Goal: Task Accomplishment & Management: Find specific page/section

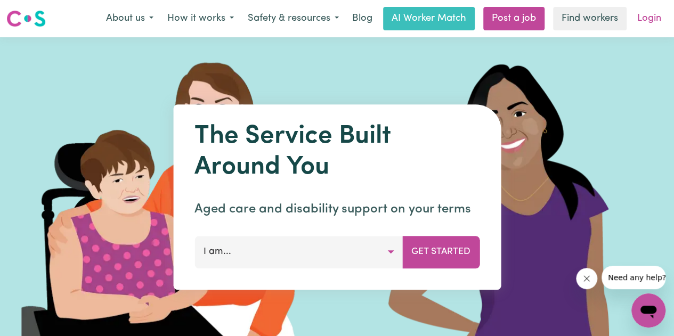
click at [648, 27] on link "Login" at bounding box center [649, 18] width 37 height 23
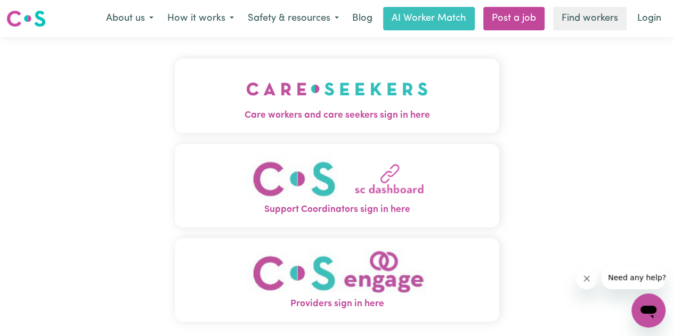
click at [351, 118] on span "Care workers and care seekers sign in here" at bounding box center [337, 116] width 325 height 14
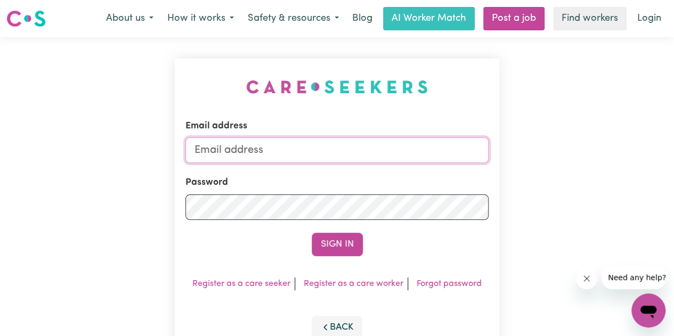
click at [375, 156] on input "Email address" at bounding box center [337, 151] width 303 height 26
type input "[EMAIL_ADDRESS][DOMAIN_NAME]"
click at [194, 152] on input "(4:cgTyub" at bounding box center [337, 151] width 303 height 26
drag, startPoint x: 267, startPoint y: 156, endPoint x: 158, endPoint y: 147, distance: 109.1
click at [158, 147] on div "Email address gu(4:cgTyub Password Sign In Register as a care seeker Register a…" at bounding box center [337, 209] width 674 height 345
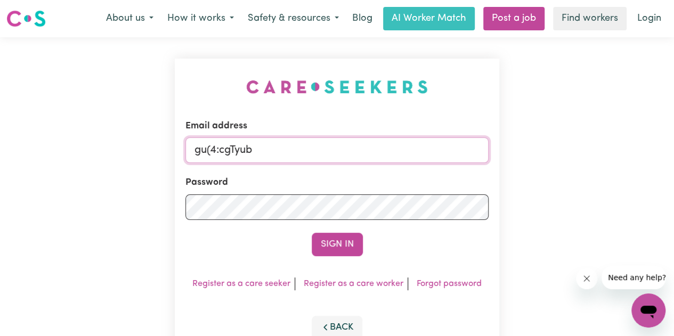
click at [246, 150] on input "gu(4:cgTyub" at bounding box center [337, 151] width 303 height 26
click at [266, 154] on input "gu(4:cgTyub" at bounding box center [337, 151] width 303 height 26
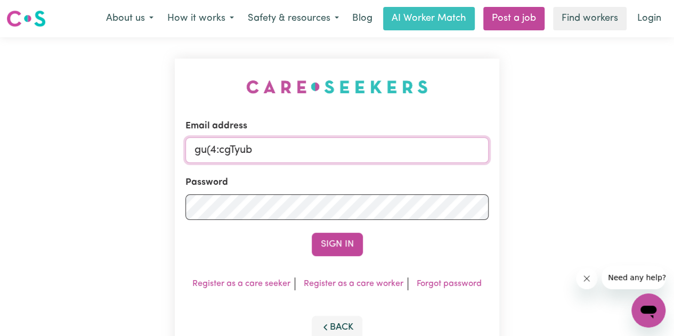
click at [266, 154] on input "gu(4:cgTyub" at bounding box center [337, 151] width 303 height 26
click at [266, 162] on input "gu(4:cgTyub" at bounding box center [337, 151] width 303 height 26
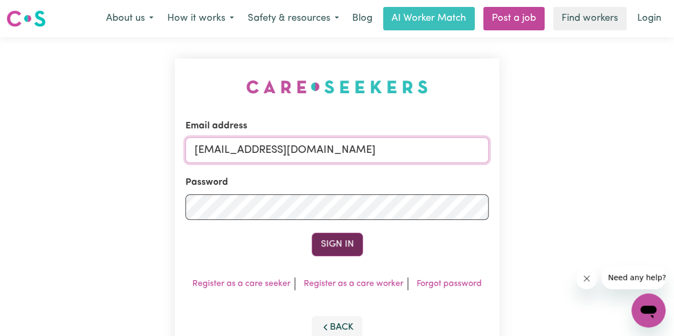
type input "[EMAIL_ADDRESS][DOMAIN_NAME]"
click at [342, 242] on button "Sign In" at bounding box center [337, 244] width 51 height 23
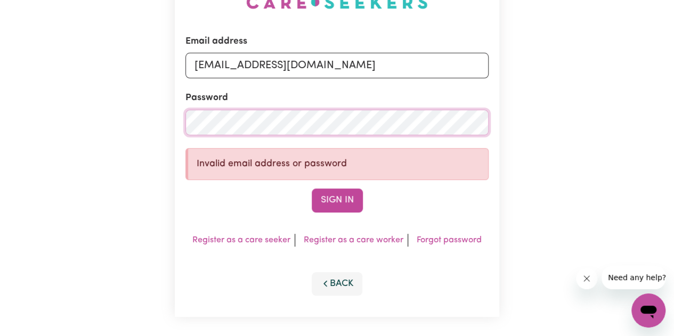
scroll to position [84, 0]
click at [344, 207] on button "Sign In" at bounding box center [337, 200] width 51 height 23
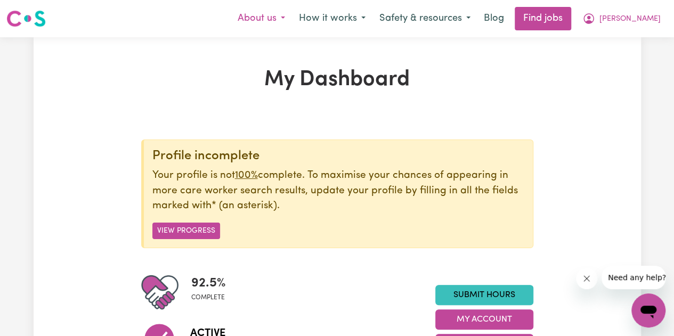
click at [292, 18] on button "About us" at bounding box center [261, 18] width 61 height 22
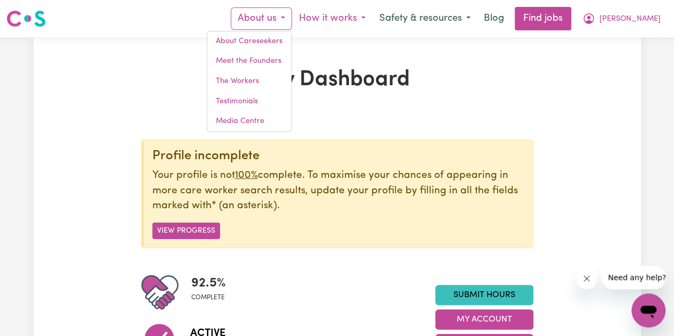
click at [373, 23] on button "How it works" at bounding box center [332, 18] width 81 height 22
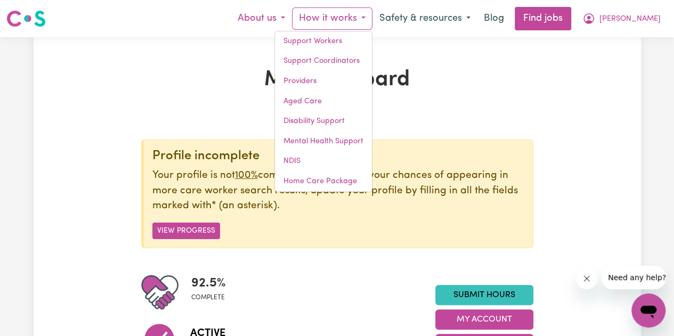
click at [292, 17] on button "About us" at bounding box center [261, 18] width 61 height 22
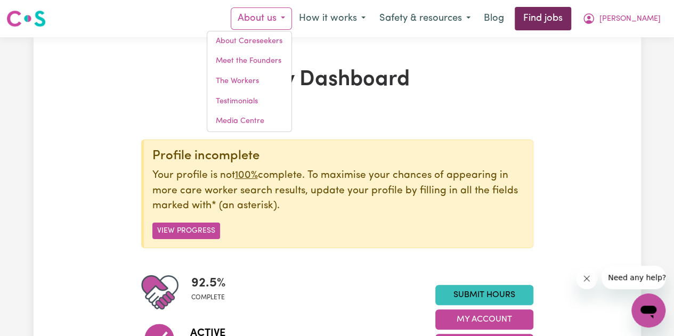
click at [572, 14] on link "Find jobs" at bounding box center [543, 18] width 57 height 23
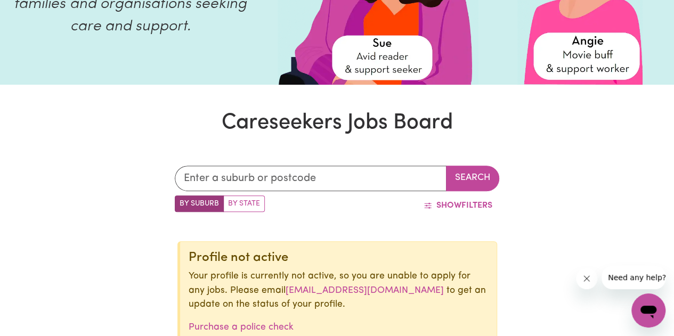
scroll to position [187, 0]
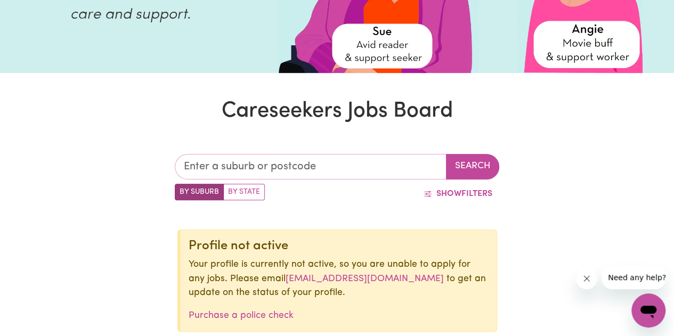
click at [295, 167] on input "text" at bounding box center [311, 167] width 272 height 26
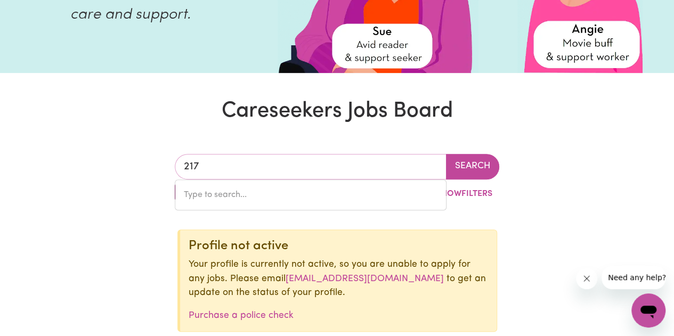
type input "2170"
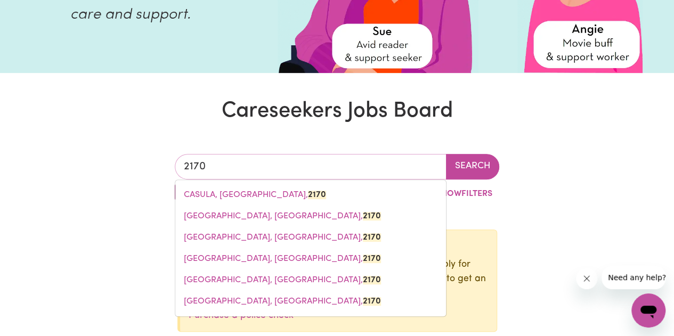
drag, startPoint x: 303, startPoint y: 278, endPoint x: 262, endPoint y: 286, distance: 42.3
click at [262, 285] on span "[GEOGRAPHIC_DATA], [GEOGRAPHIC_DATA], 2170" at bounding box center [282, 280] width 197 height 9
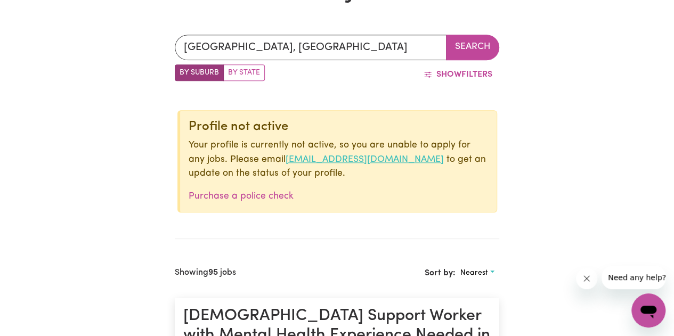
scroll to position [311, 0]
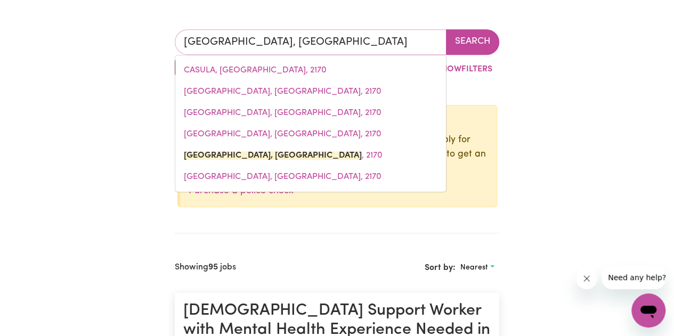
click at [349, 51] on input "[GEOGRAPHIC_DATA], [GEOGRAPHIC_DATA]" at bounding box center [311, 42] width 272 height 26
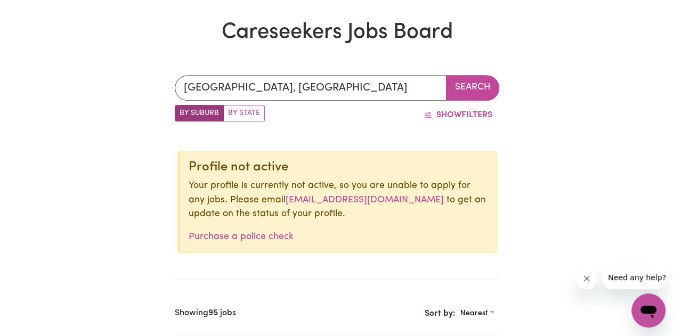
scroll to position [247, 0]
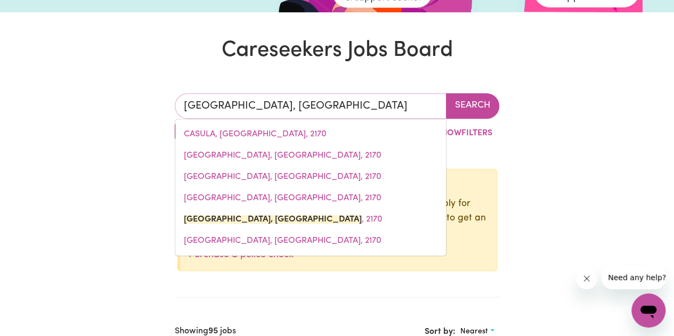
click at [403, 111] on input "[GEOGRAPHIC_DATA], [GEOGRAPHIC_DATA]" at bounding box center [311, 106] width 272 height 26
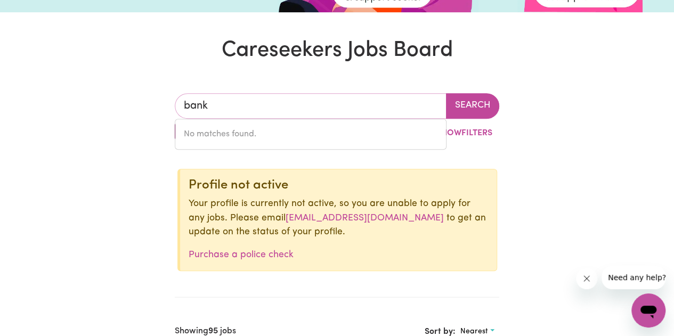
type input "banks"
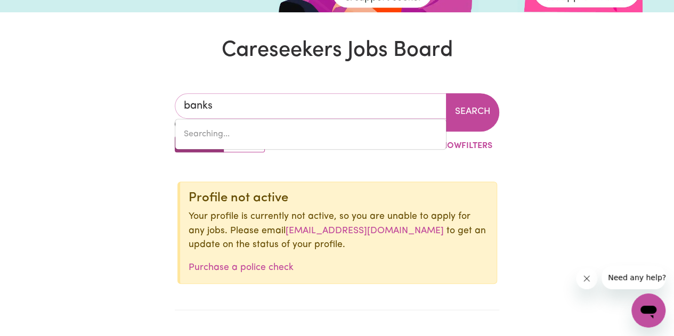
type input "banks, [GEOGRAPHIC_DATA], 2906"
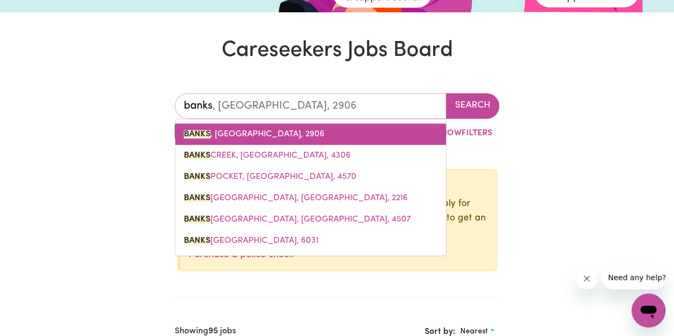
type input "bankst"
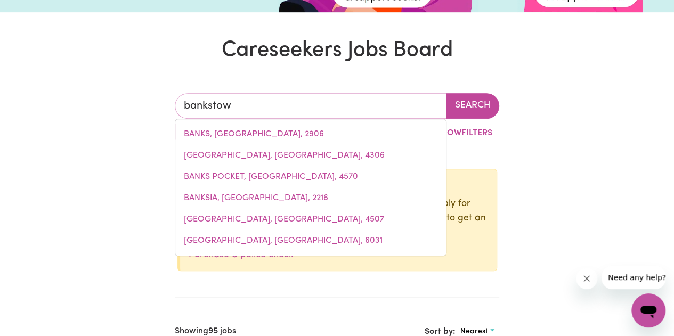
type input "bankstown"
type input "[GEOGRAPHIC_DATA], [GEOGRAPHIC_DATA], 2200"
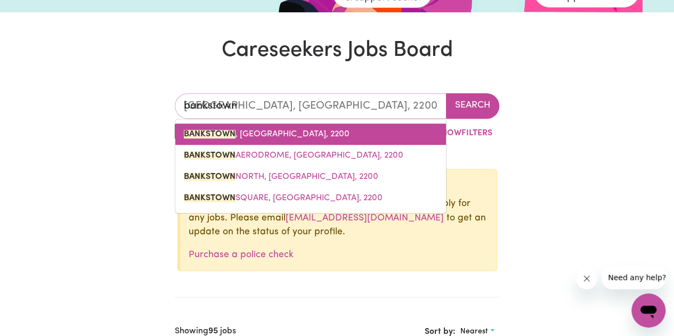
click at [411, 131] on link "[GEOGRAPHIC_DATA] , [GEOGRAPHIC_DATA], 2200" at bounding box center [310, 134] width 271 height 21
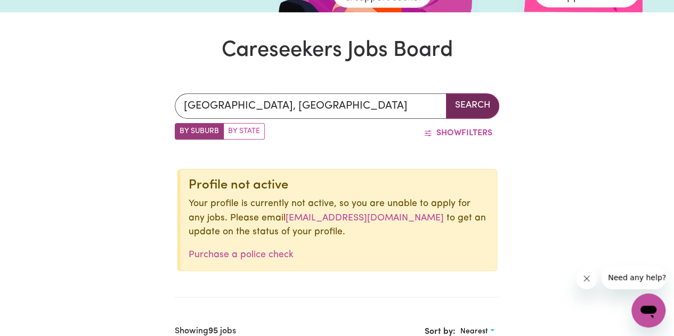
click at [476, 104] on button "Search" at bounding box center [472, 106] width 53 height 26
